Goal: Task Accomplishment & Management: Complete application form

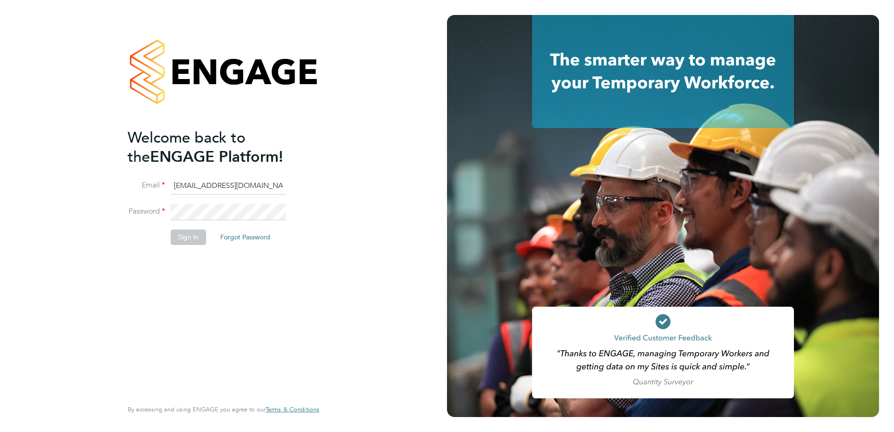
click at [251, 187] on input "edwardclamp57@gmail.com" at bounding box center [228, 186] width 115 height 17
type input "john.anderson@bhafc.co.uk"
click at [192, 237] on button "Sign In" at bounding box center [189, 237] width 36 height 15
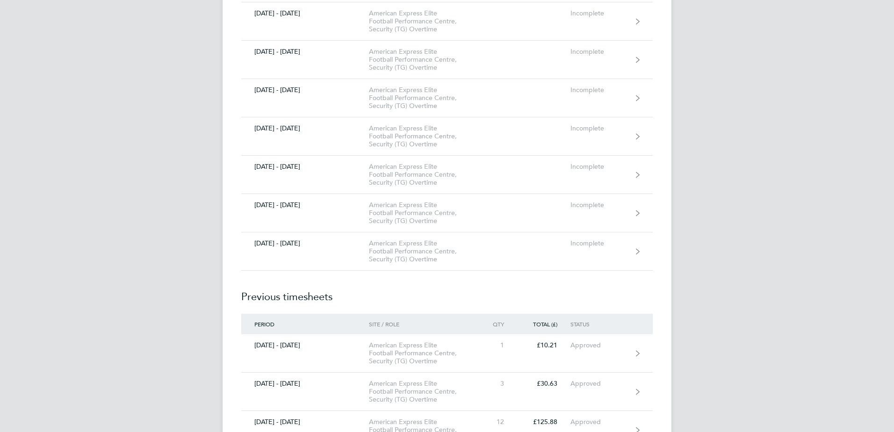
scroll to position [2291, 0]
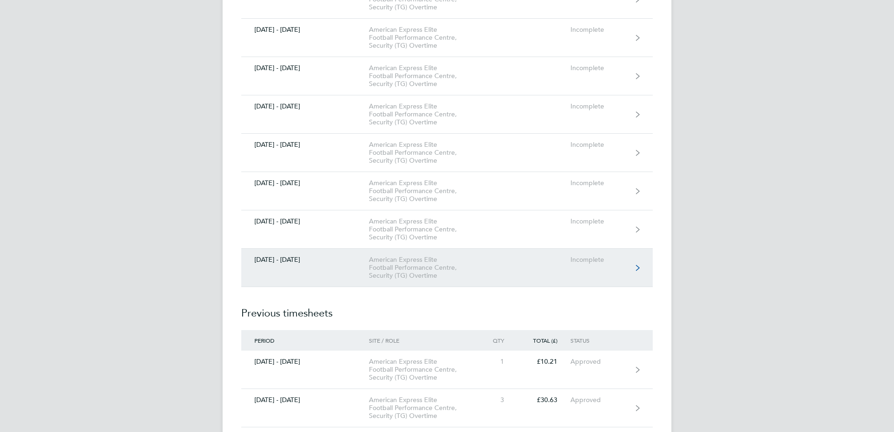
click at [415, 265] on div "American Express Elite Football Performance Centre, Security (TG) Overtime" at bounding box center [422, 268] width 107 height 24
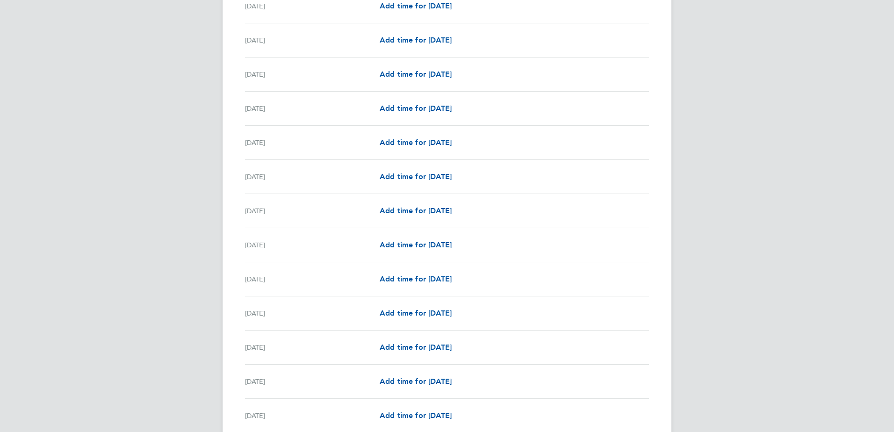
scroll to position [654, 0]
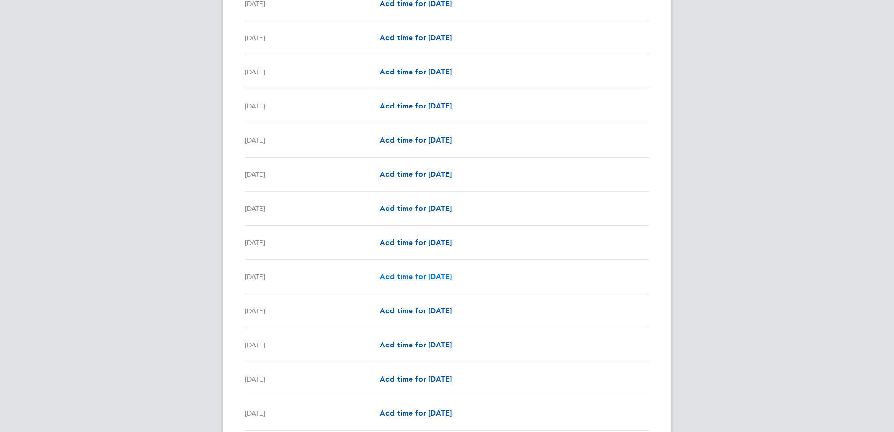
click at [404, 277] on span "Add time for [DATE]" at bounding box center [416, 276] width 72 height 9
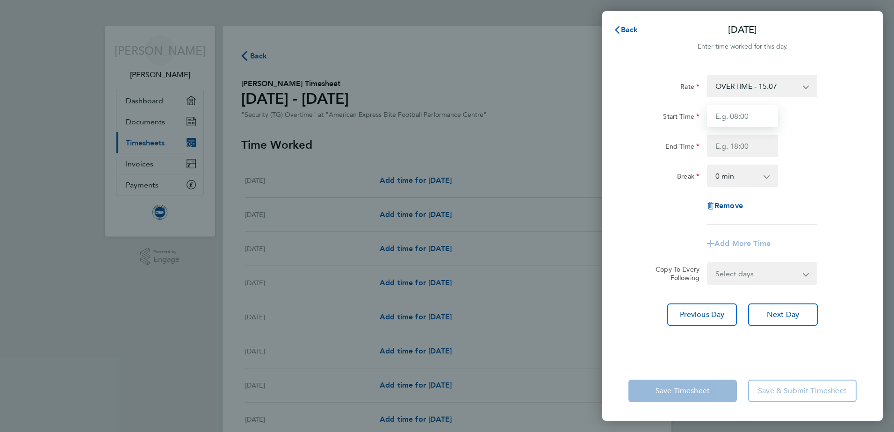
click at [736, 115] on input "Start Time" at bounding box center [742, 116] width 71 height 22
click at [751, 117] on input "Start Time" at bounding box center [742, 116] width 71 height 22
type input "10:00"
click at [733, 146] on input "End Time" at bounding box center [742, 146] width 71 height 22
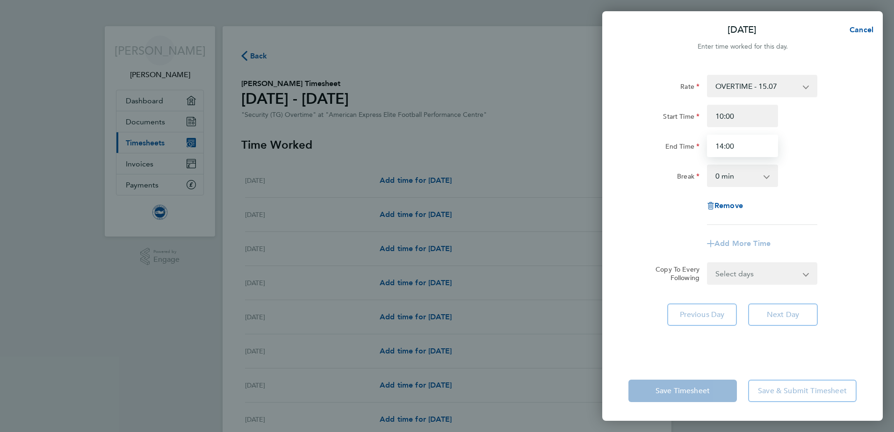
type input "14:00"
click at [657, 200] on div "Rate OVERTIME - 15.07 Start Time 10:00 End Time 14:00 Break 0 min 15 min 30 min…" at bounding box center [742, 150] width 228 height 150
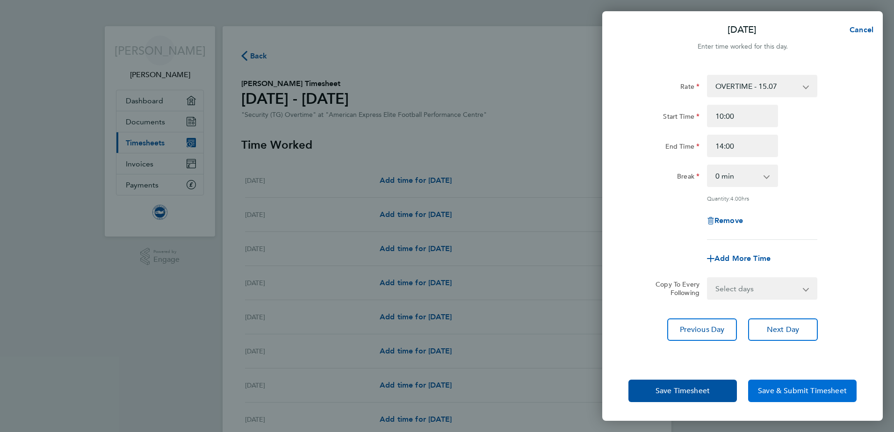
click at [788, 393] on span "Save & Submit Timesheet" at bounding box center [802, 390] width 89 height 9
